Goal: Register for event/course

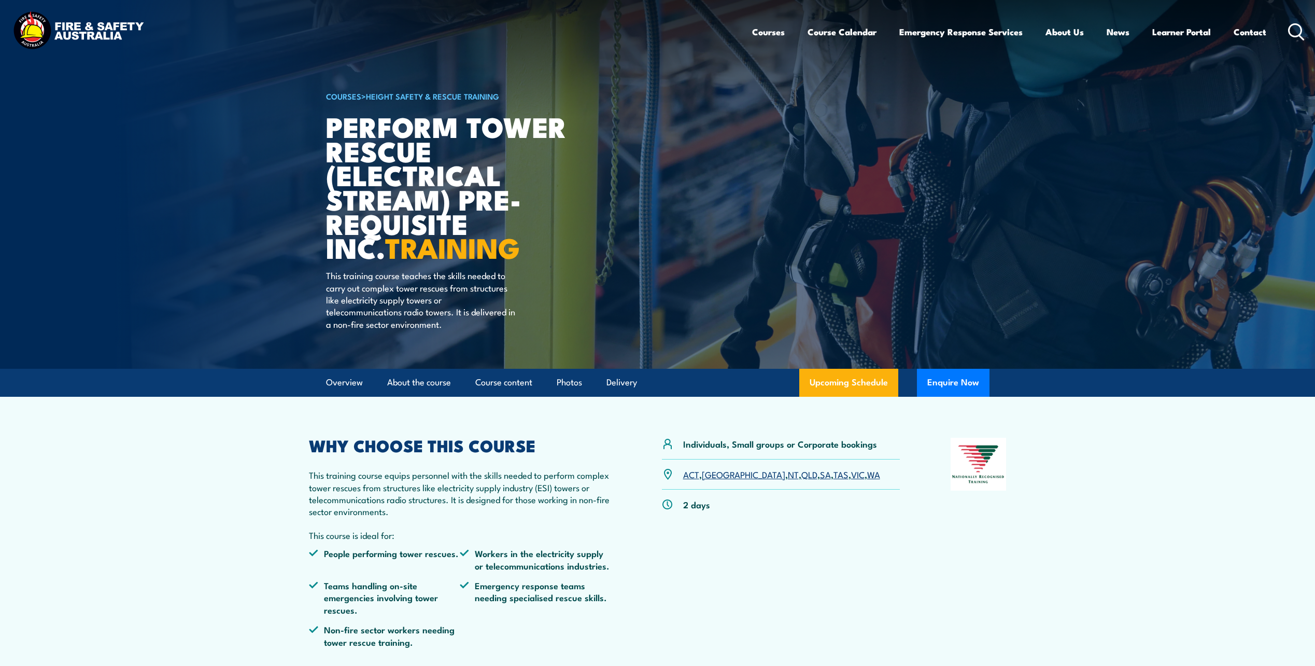
click at [820, 479] on link "SA" at bounding box center [825, 474] width 11 height 12
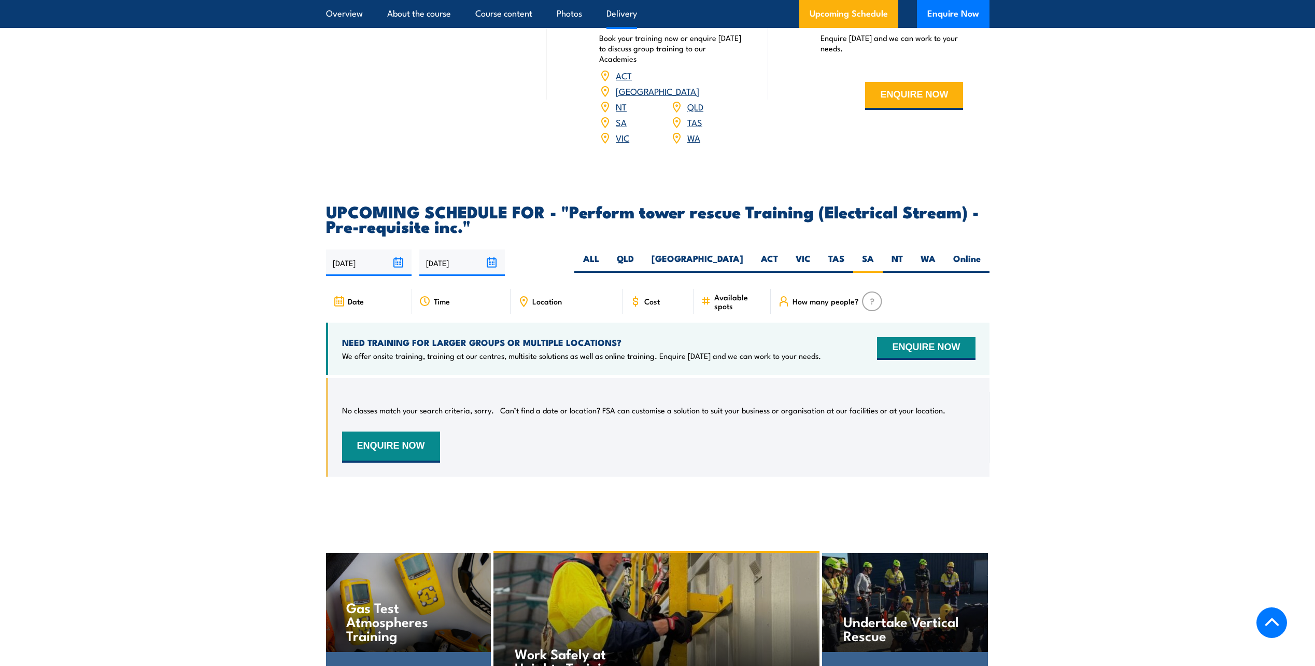
scroll to position [1490, 0]
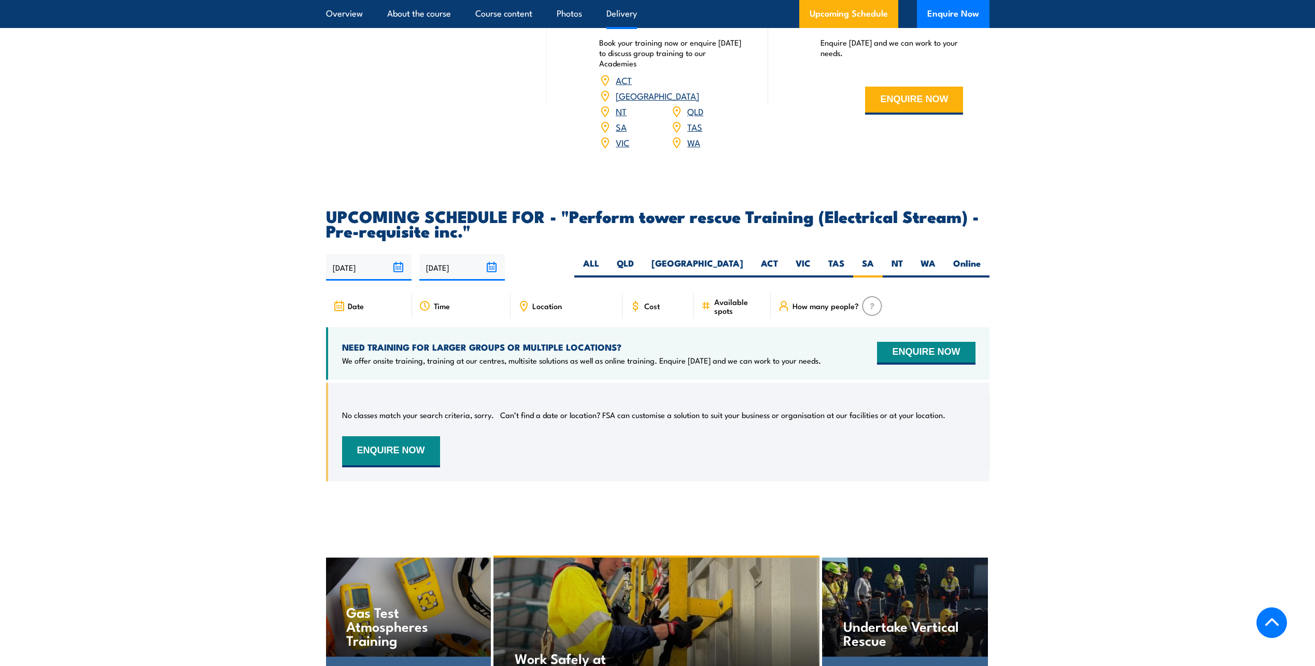
click at [828, 301] on span "How many people?" at bounding box center [826, 305] width 66 height 9
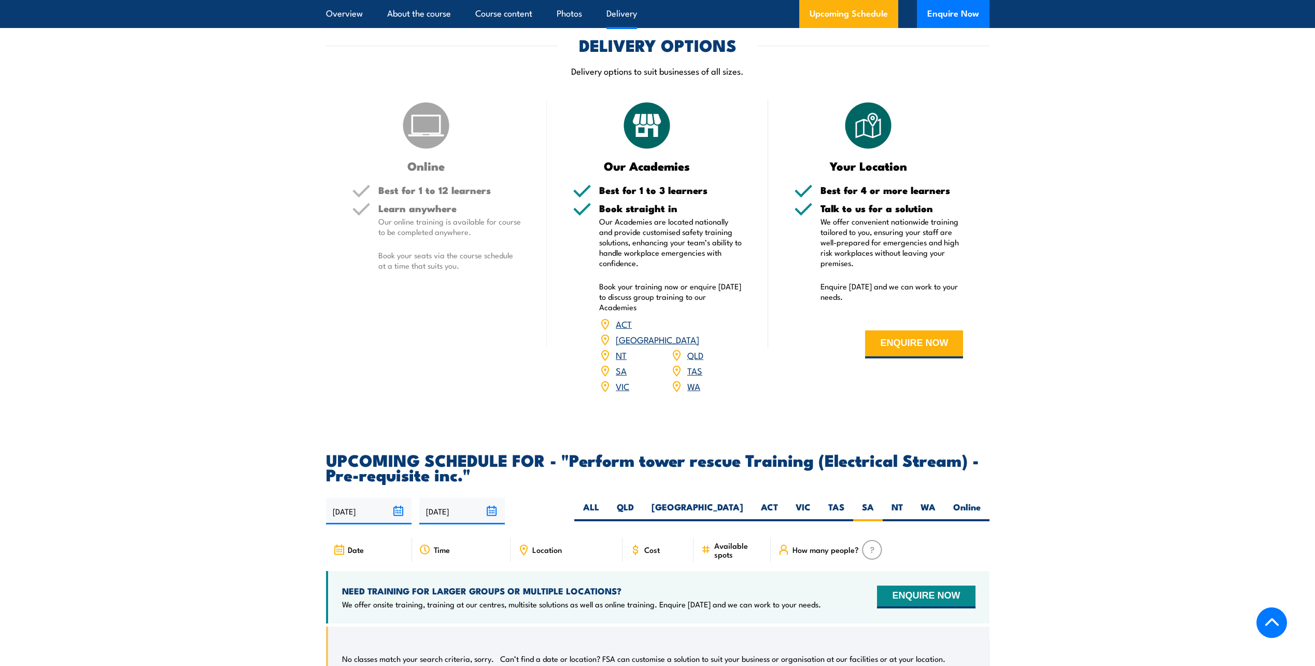
scroll to position [1239, 0]
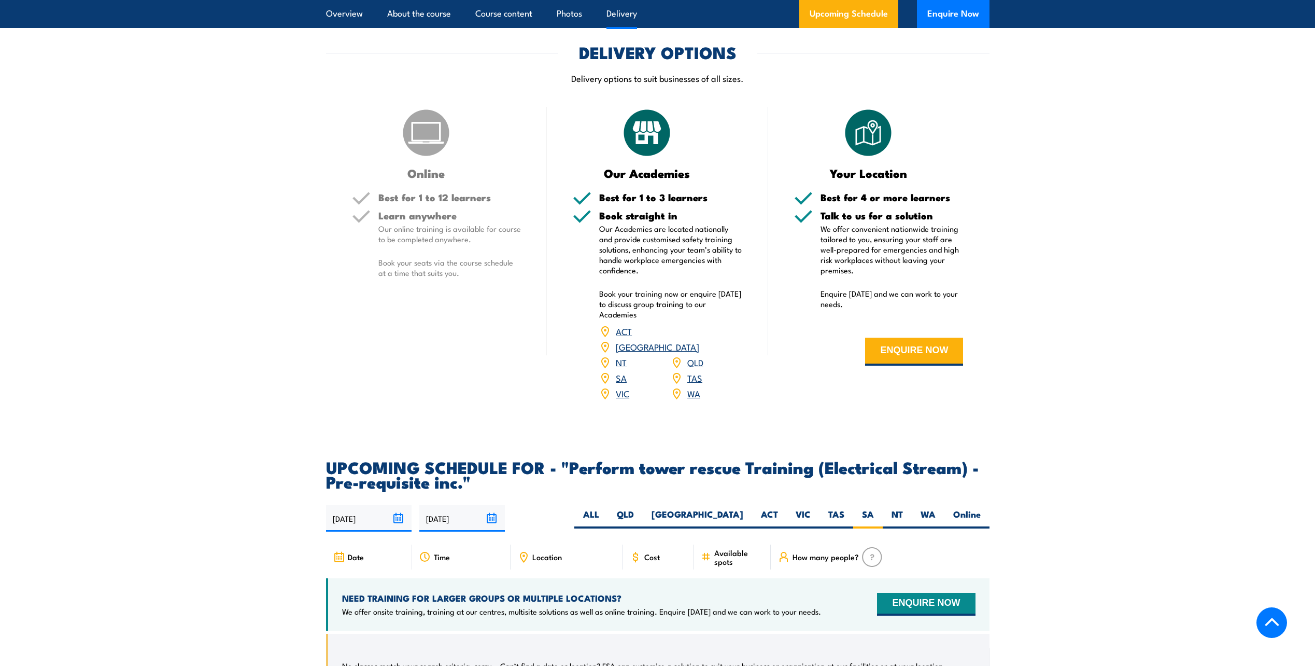
click at [618, 371] on link "SA" at bounding box center [621, 377] width 11 height 12
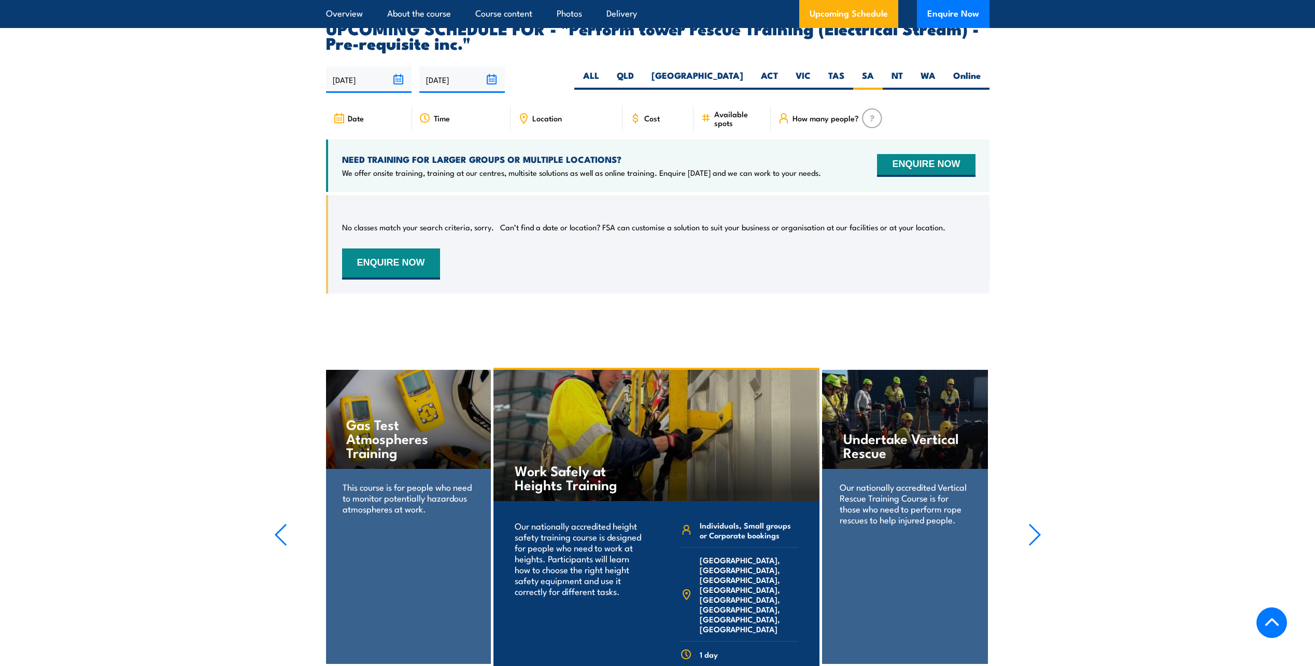
scroll to position [1683, 0]
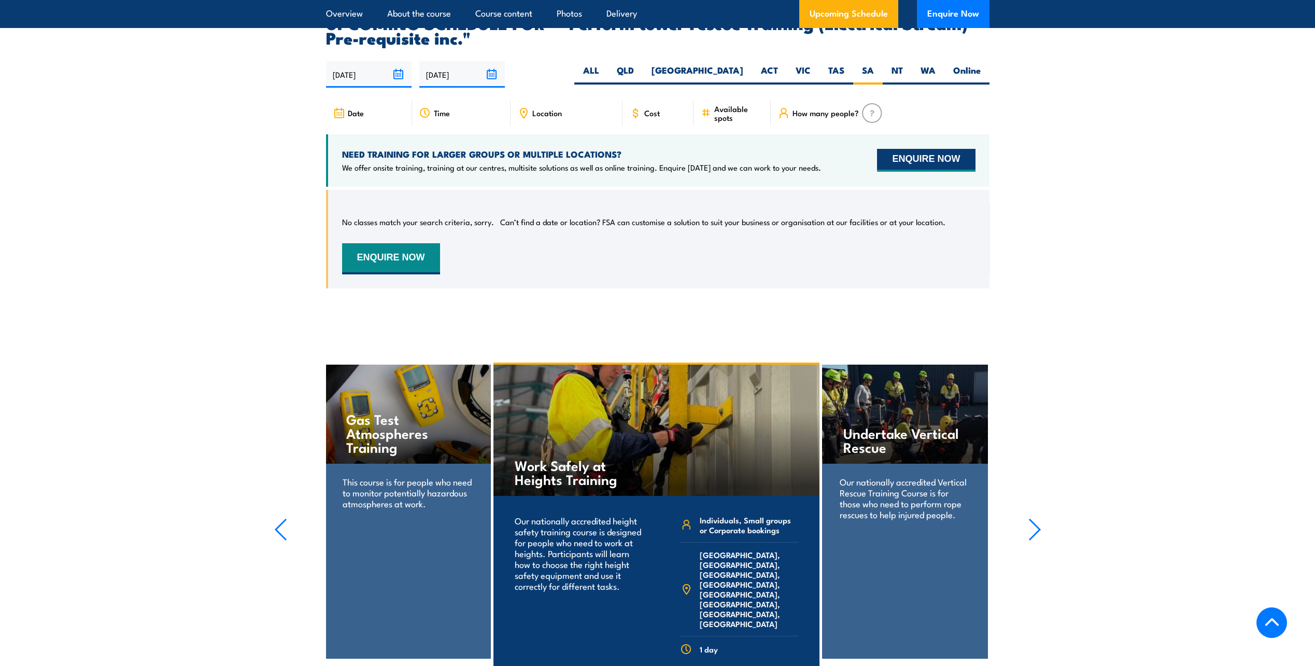
click at [911, 150] on button "ENQUIRE NOW" at bounding box center [926, 160] width 98 height 23
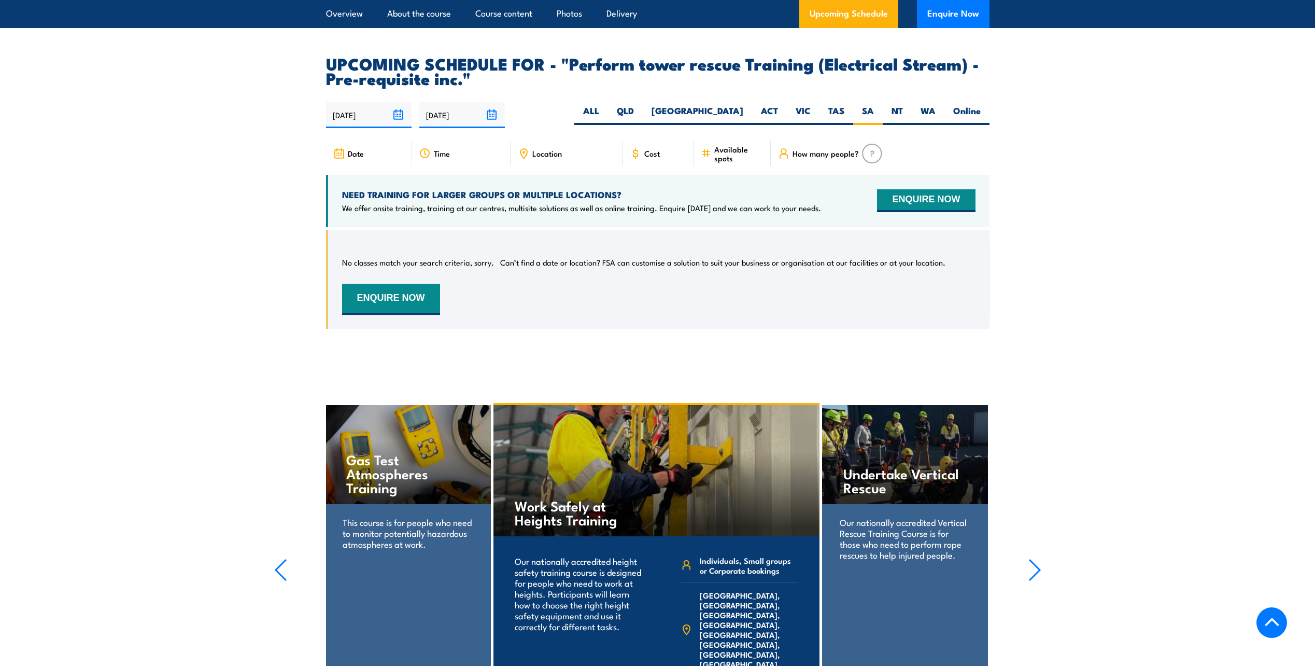
scroll to position [1683, 0]
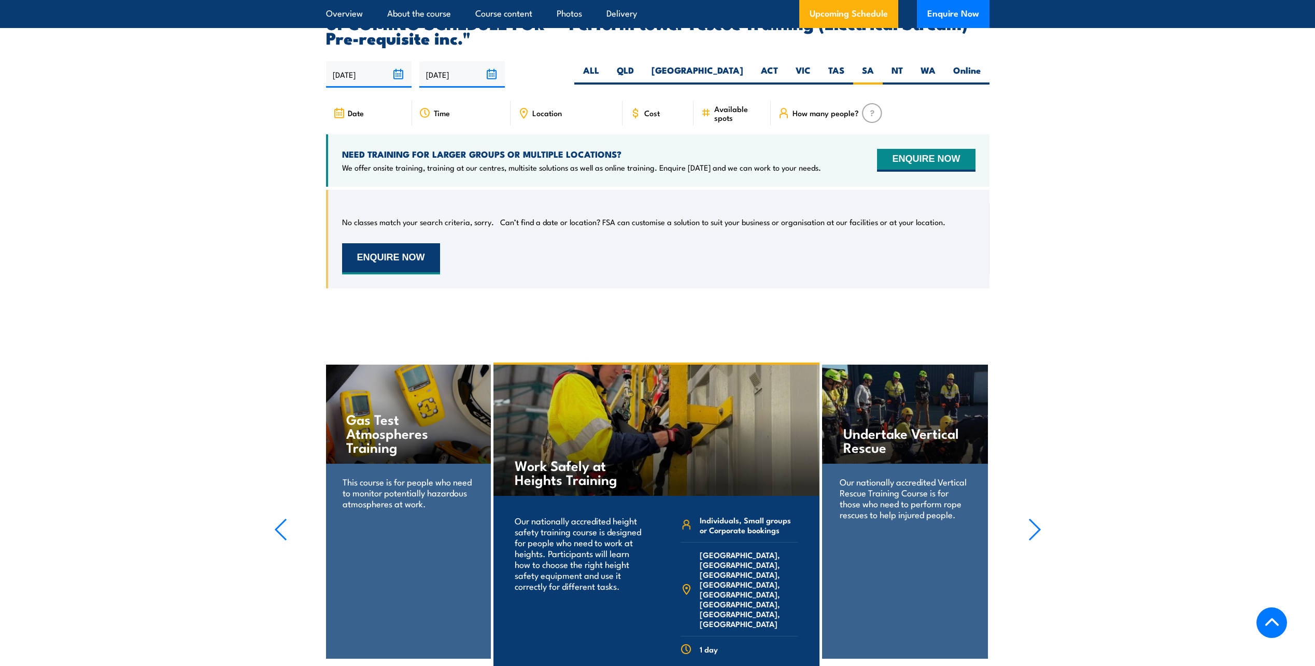
click at [384, 243] on button "ENQUIRE NOW" at bounding box center [391, 258] width 98 height 31
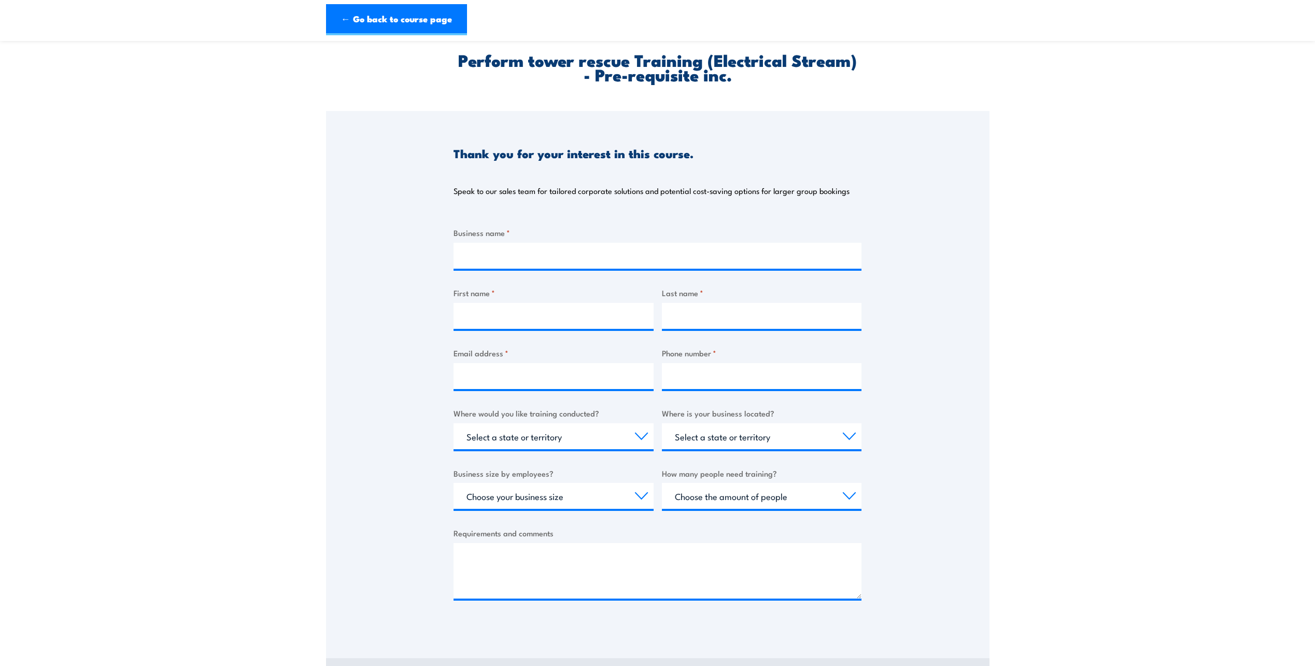
scroll to position [43, 0]
click at [584, 255] on input "Business name *" at bounding box center [658, 255] width 408 height 26
type input "Sole trader"
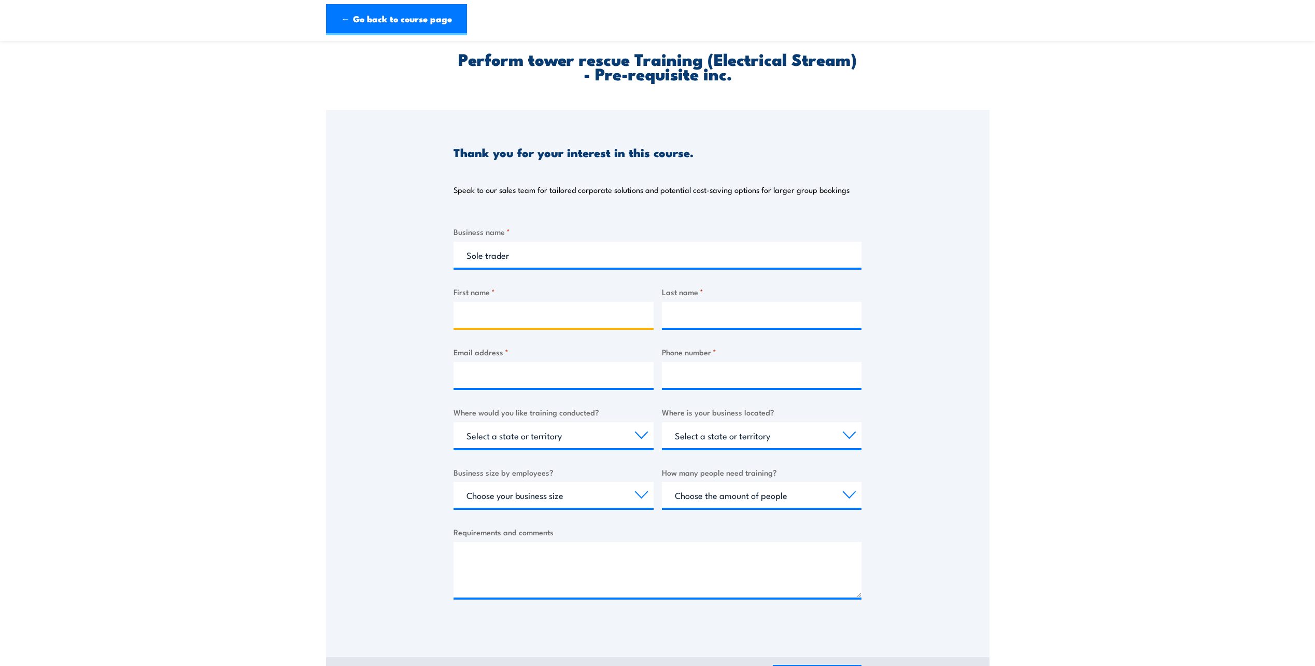
click at [538, 314] on input "First name *" at bounding box center [554, 315] width 200 height 26
type input "Milan"
type input "Tezak"
type input "milan.tezak@tpgtelecom.com.au"
type input "0405196999"
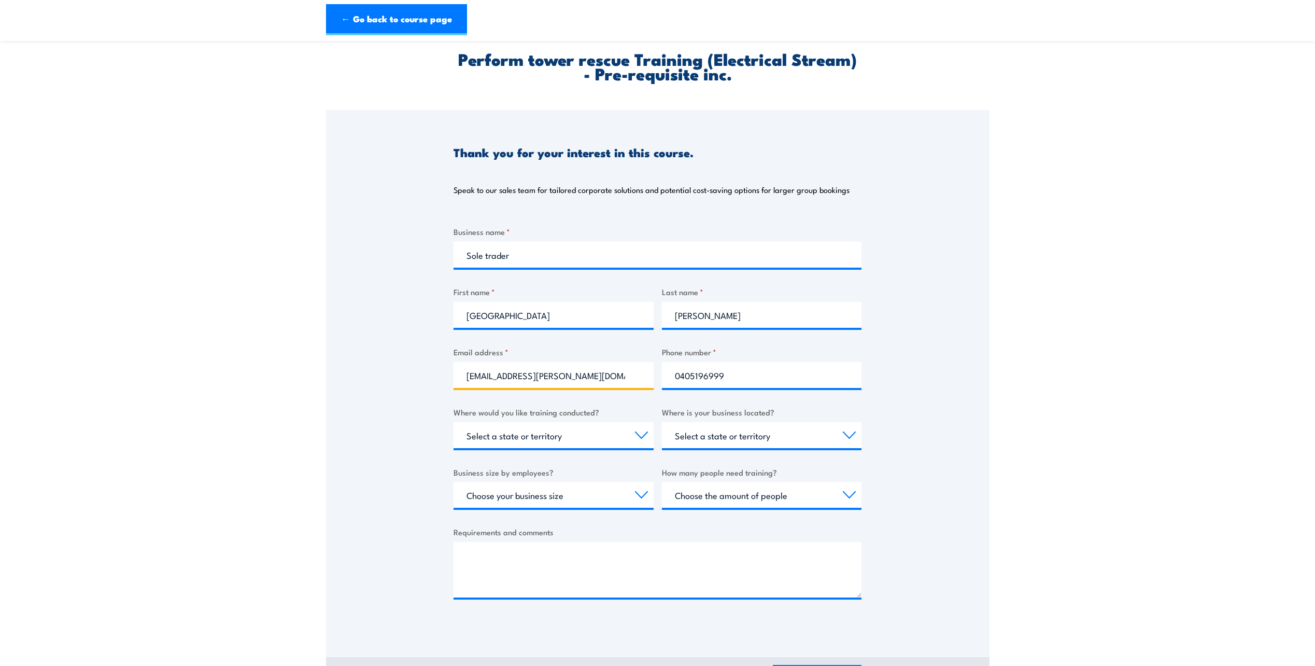
drag, startPoint x: 610, startPoint y: 384, endPoint x: 488, endPoint y: 382, distance: 121.3
click at [488, 382] on input "milan.tezak@tpgtelecom.com.au" at bounding box center [554, 375] width 200 height 26
type input "milan_tezak@yahoo.com"
click at [639, 437] on select "Select a state or territory Nationally - multiple locations QLD NSW VIC SA ACT …" at bounding box center [554, 435] width 200 height 26
select select "SA"
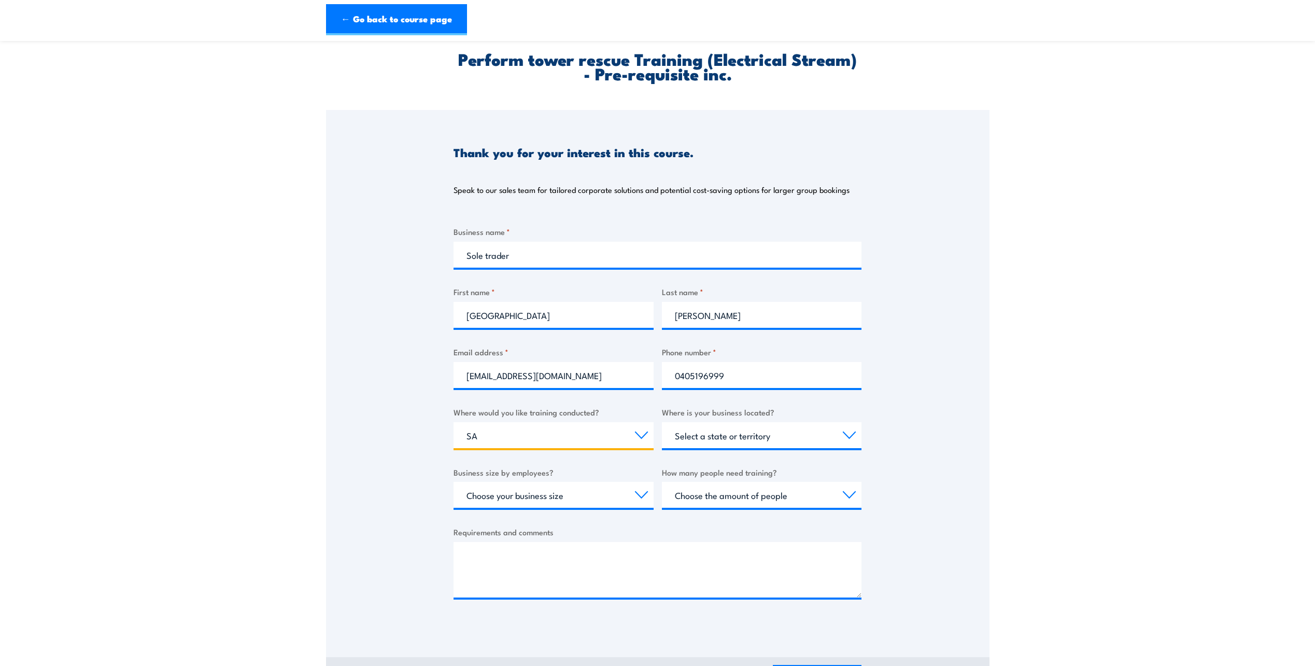
click at [454, 422] on select "Select a state or territory Nationally - multiple locations QLD NSW VIC SA ACT …" at bounding box center [554, 435] width 200 height 26
click at [843, 434] on select "Select a state or territory QLD NSW VIC SA ACT WA TAS NT" at bounding box center [762, 435] width 200 height 26
select select "SA"
click at [662, 422] on select "Select a state or territory QLD NSW VIC SA ACT WA TAS NT" at bounding box center [762, 435] width 200 height 26
click at [634, 495] on select "Choose your business size 1 to 19 20 to 199 200+" at bounding box center [554, 495] width 200 height 26
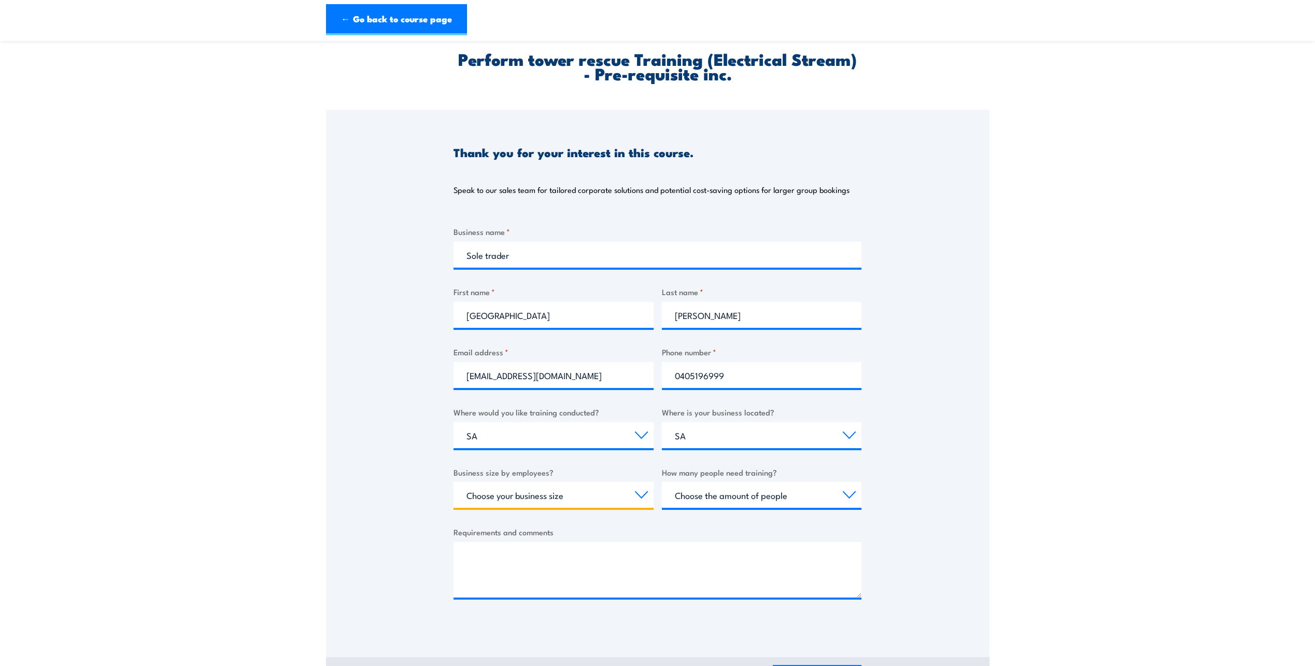
select select "1 to 19"
click at [454, 482] on select "Choose your business size 1 to 19 20 to 199 200+" at bounding box center [554, 495] width 200 height 26
click at [847, 499] on select "Choose the amount of people 1 to 4 5 to 19 20+" at bounding box center [762, 495] width 200 height 26
select select "1 to 4"
click at [662, 482] on select "Choose the amount of people 1 to 4 5 to 19 20+" at bounding box center [762, 495] width 200 height 26
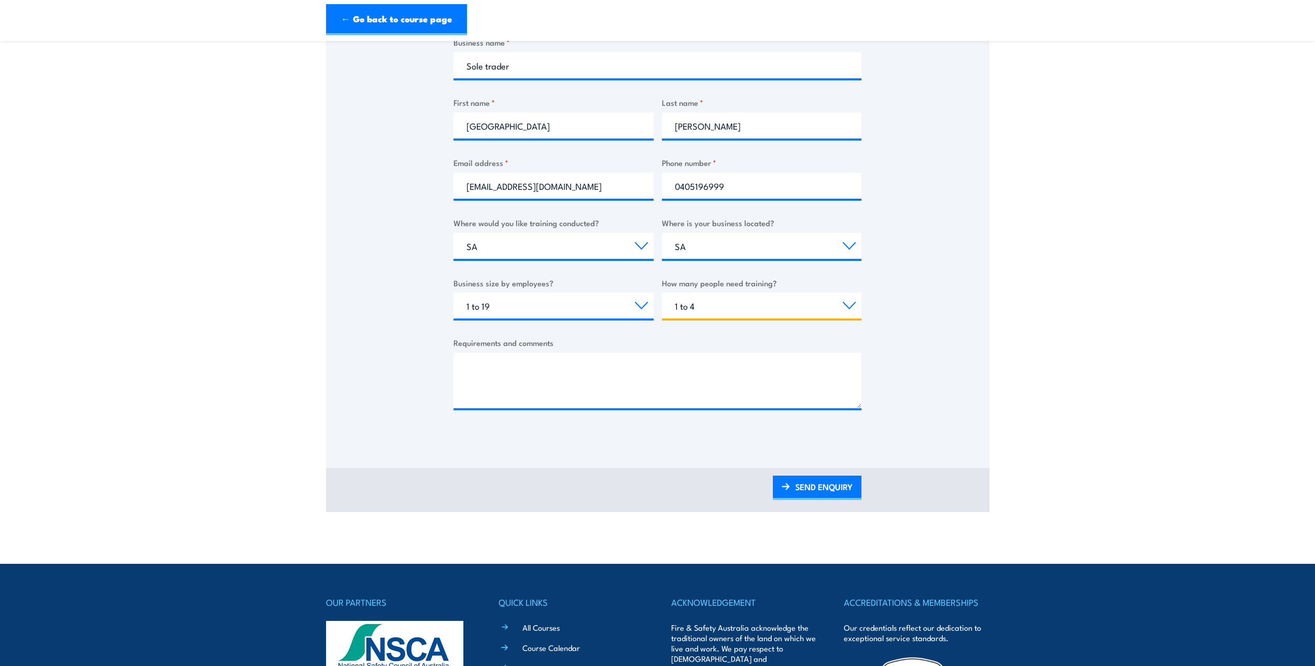
scroll to position [236, 0]
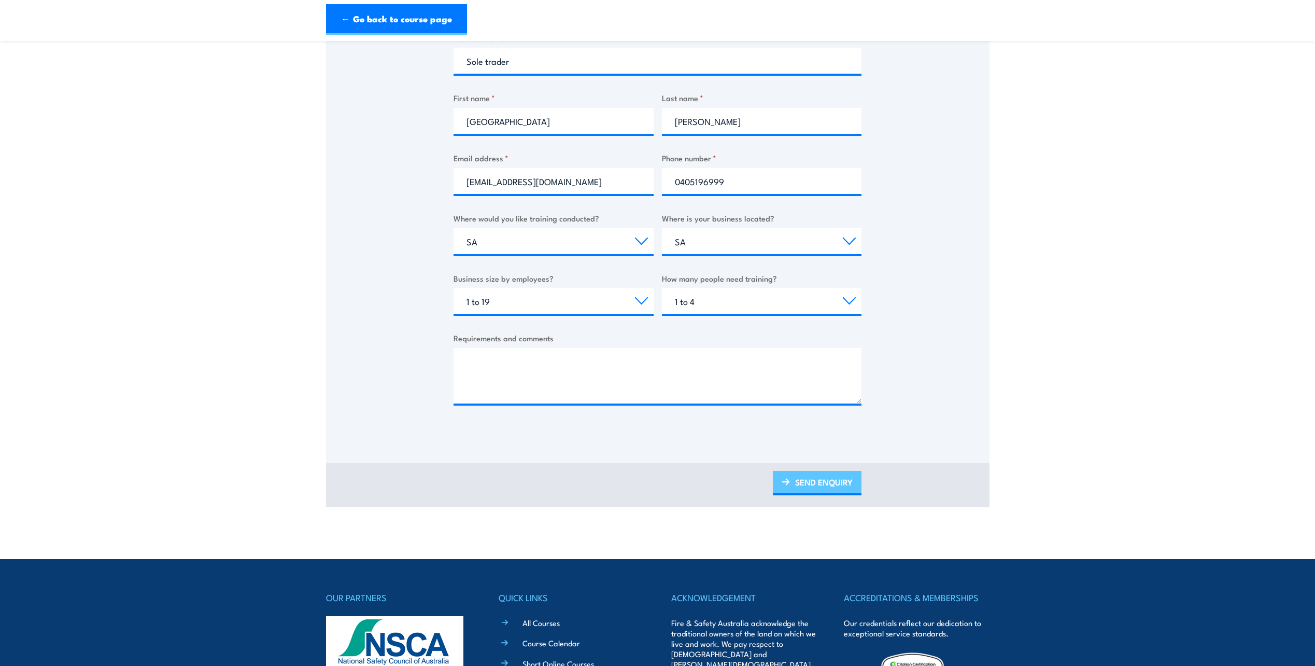
click at [818, 486] on link "SEND ENQUIRY" at bounding box center [817, 483] width 89 height 24
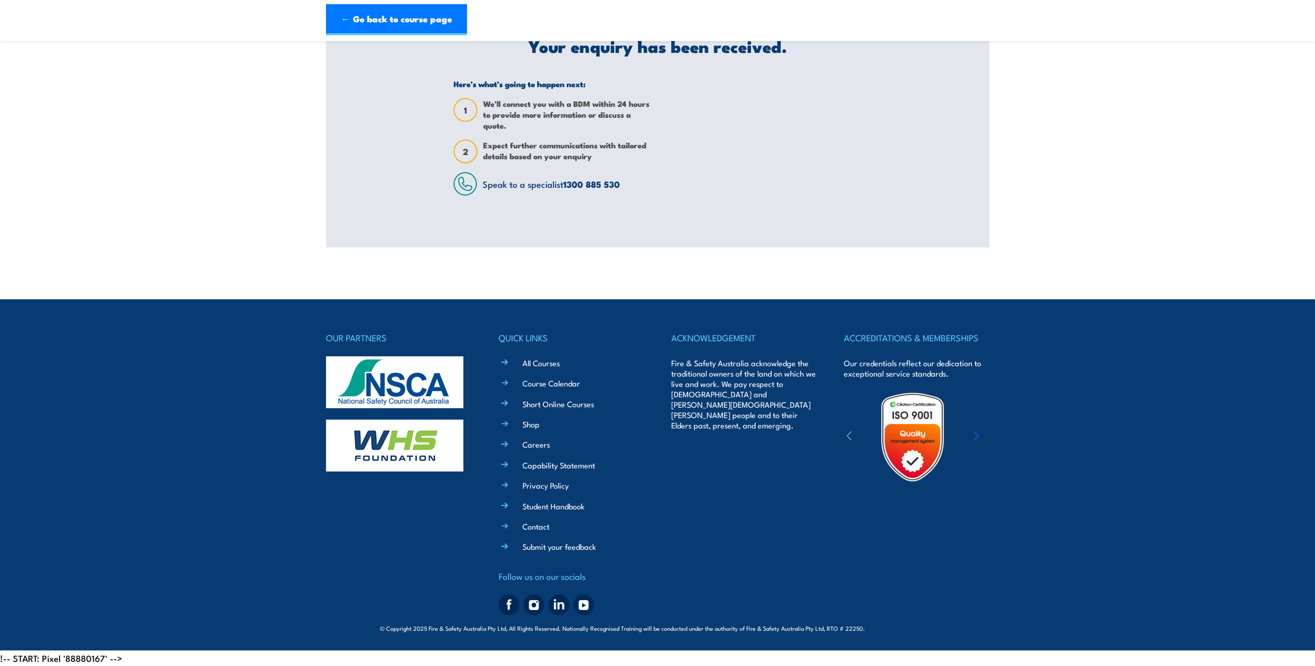
scroll to position [0, 0]
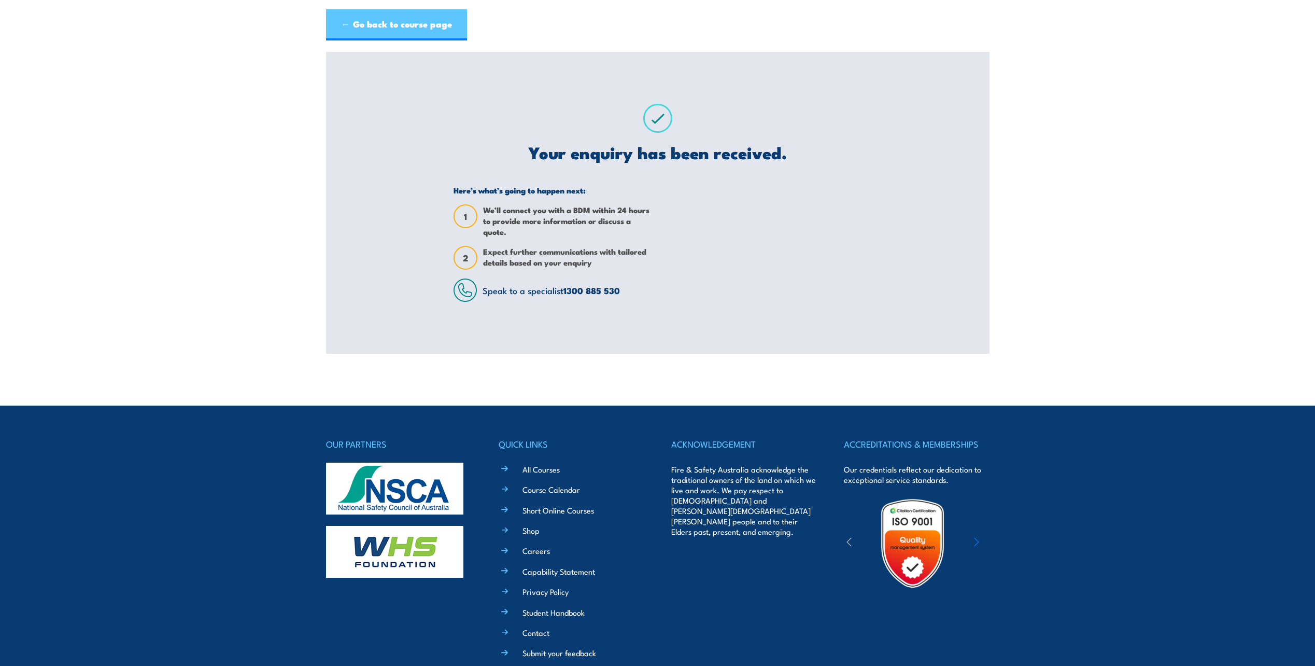
click at [383, 21] on link "← Go back to course page" at bounding box center [396, 24] width 141 height 31
